Goal: Transaction & Acquisition: Purchase product/service

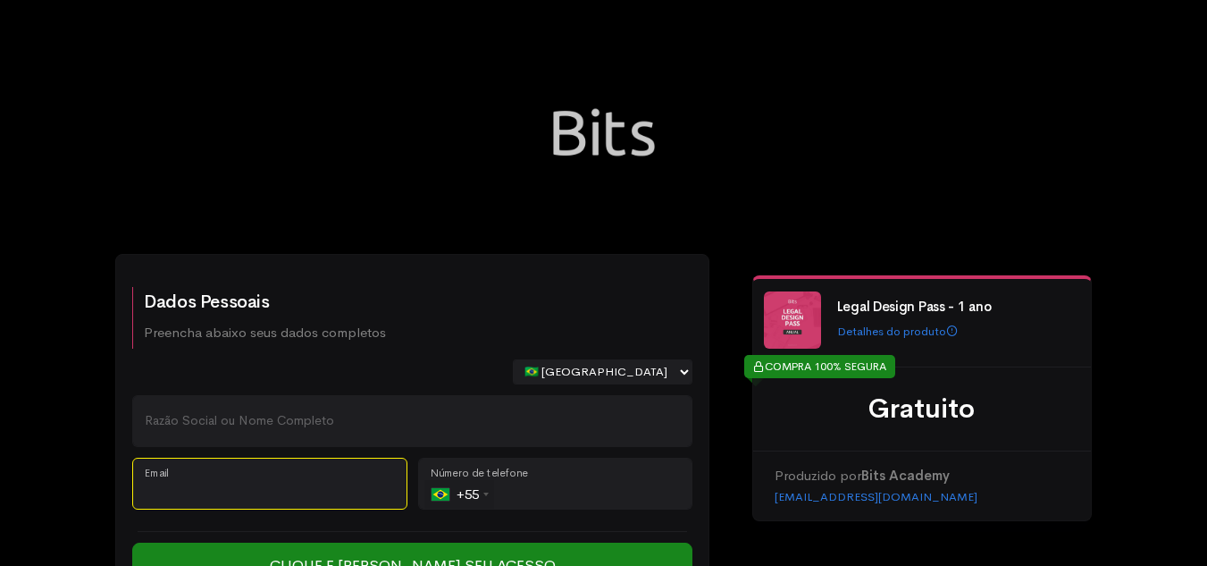
click at [296, 466] on input "Email" at bounding box center [269, 483] width 275 height 52
paste input "[PERSON_NAME] DAS [PERSON_NAME]"
type input "[PERSON_NAME] DAS [PERSON_NAME]"
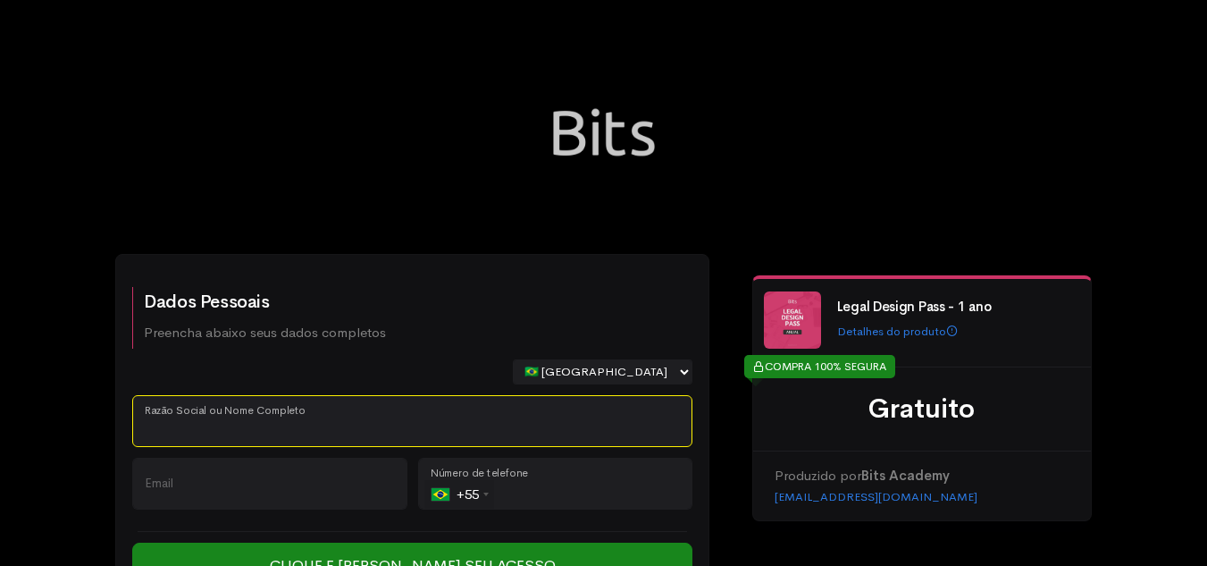
click at [330, 428] on input "Razão Social ou Nome Completo" at bounding box center [412, 421] width 560 height 52
paste input "[PERSON_NAME] DAS [PERSON_NAME]"
type input "[PERSON_NAME] DAS [PERSON_NAME]"
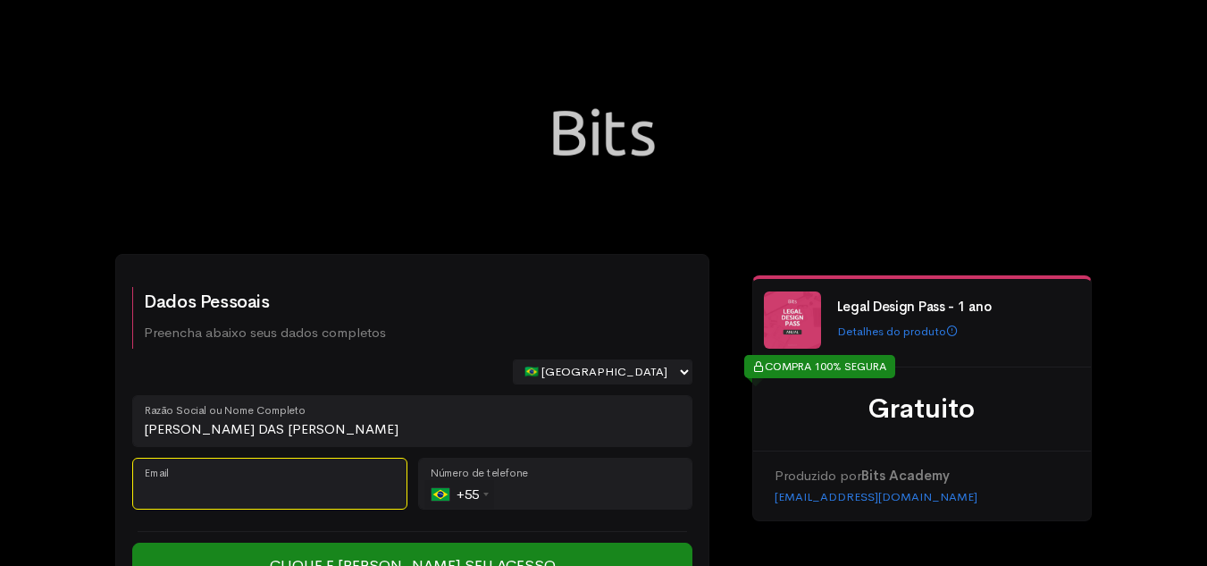
click at [299, 470] on input "Email" at bounding box center [269, 483] width 275 height 52
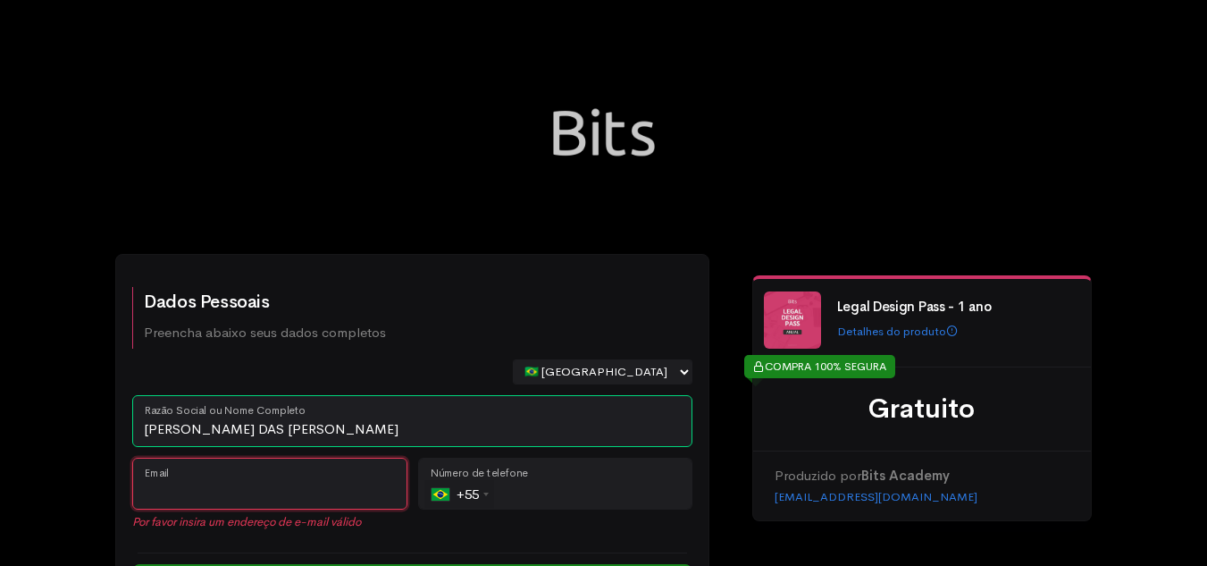
paste input "[PERSON_NAME][EMAIL_ADDRESS][PERSON_NAME][DOMAIN_NAME]"
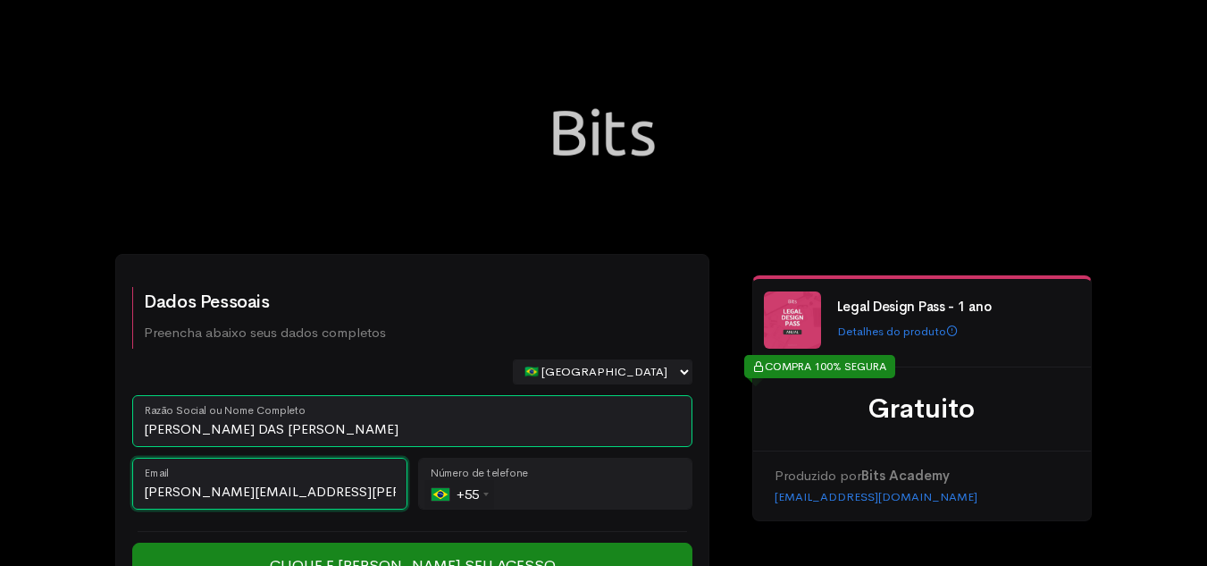
type input "[PERSON_NAME][EMAIL_ADDRESS][PERSON_NAME][DOMAIN_NAME]"
click at [545, 493] on input "tel" at bounding box center [555, 483] width 275 height 52
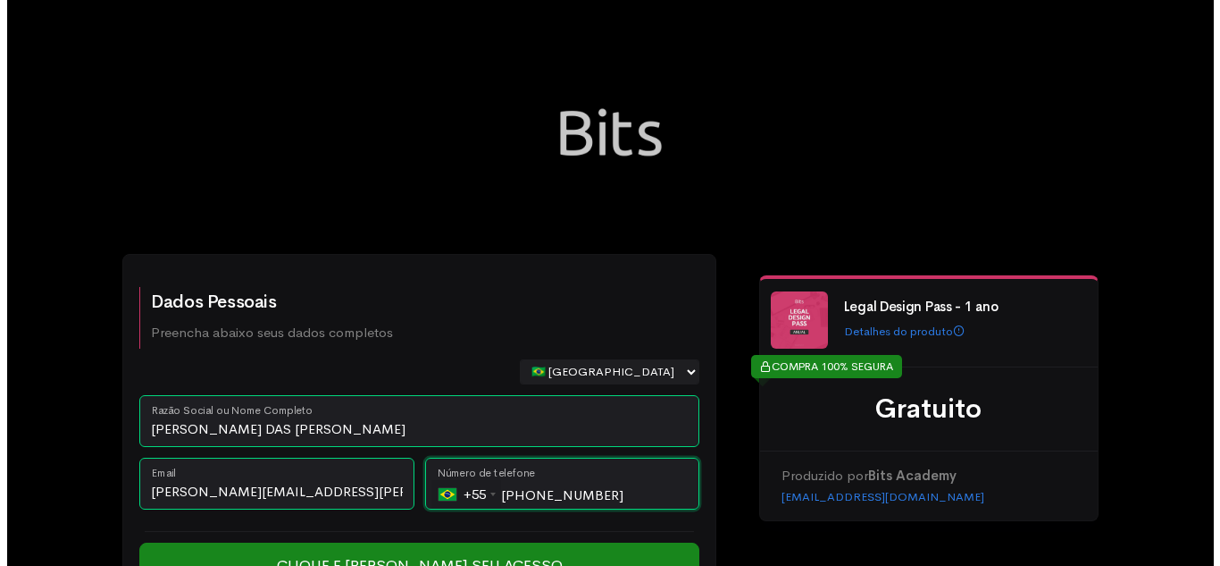
scroll to position [78, 0]
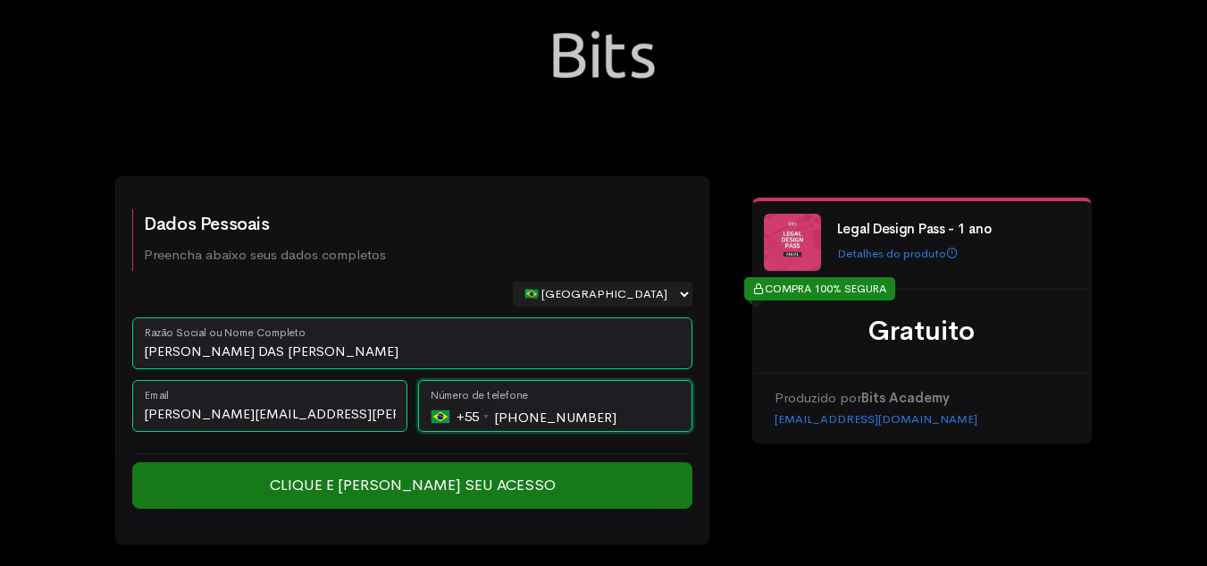
type input "[PHONE_NUMBER]"
click at [487, 475] on input "Clique e [PERSON_NAME] seu Acesso" at bounding box center [412, 485] width 560 height 46
